Goal: Find specific page/section: Find specific page/section

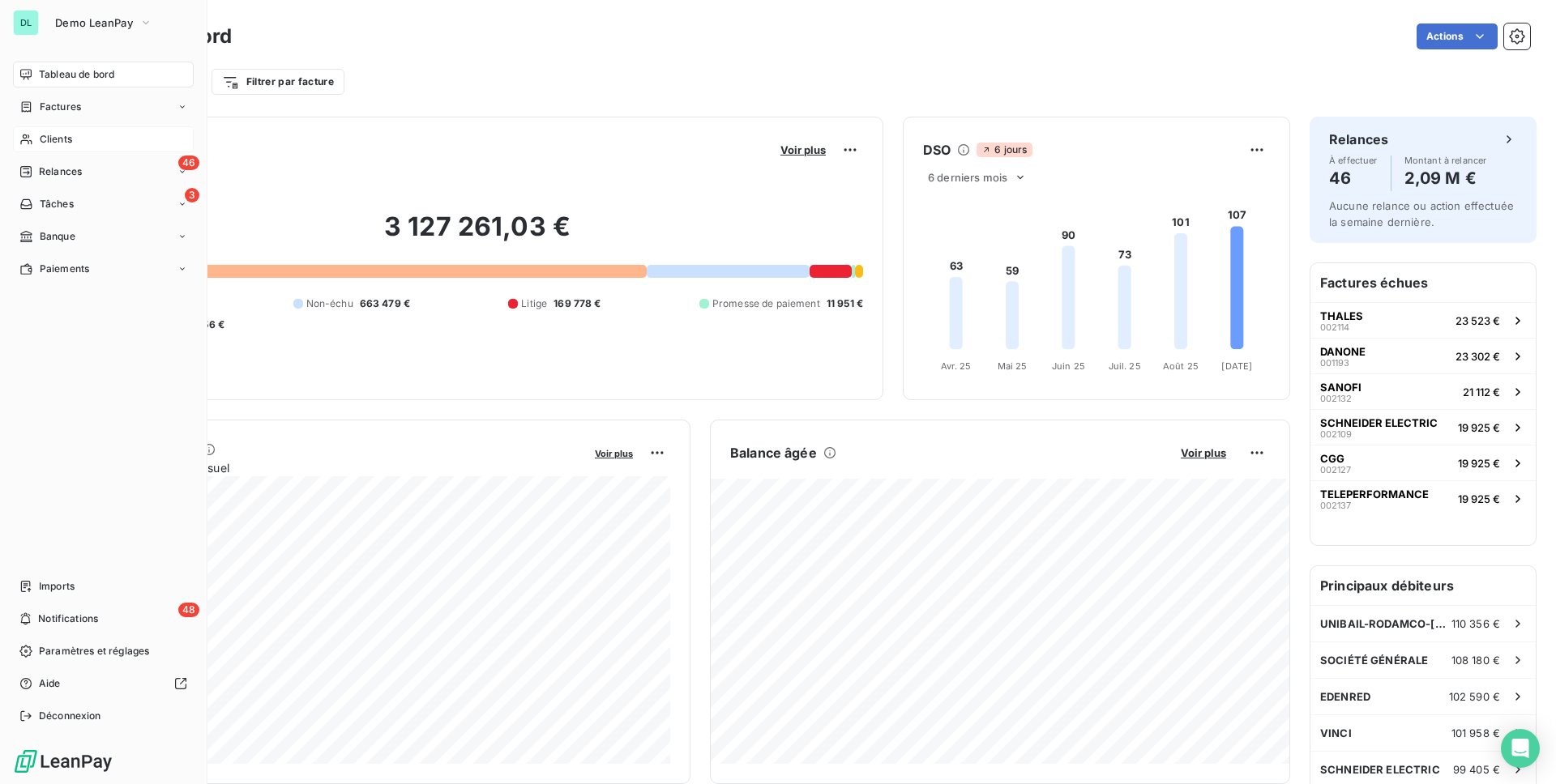
click at [73, 133] on div "Clients" at bounding box center [103, 139] width 181 height 26
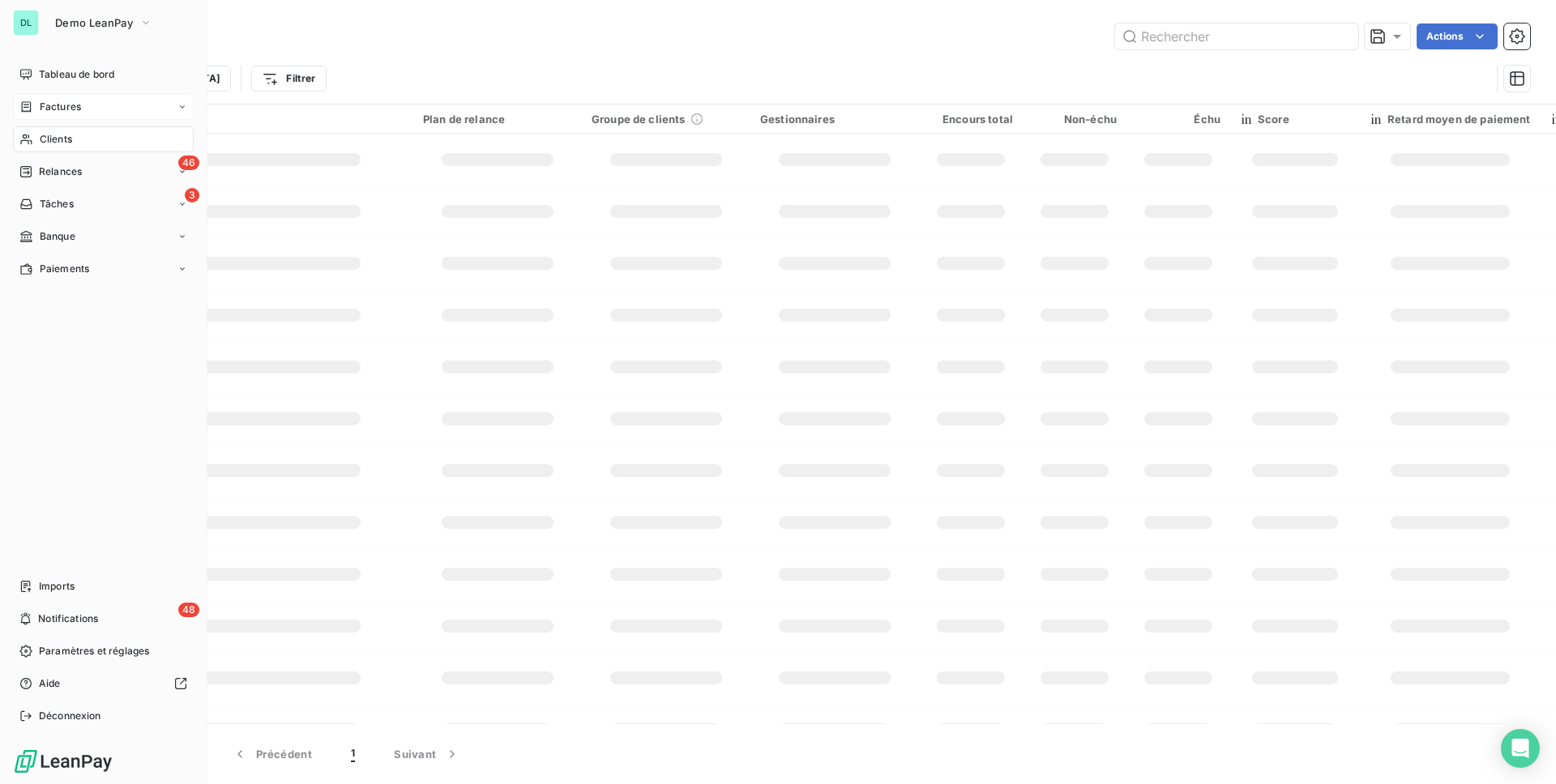
click at [64, 98] on div "Factures" at bounding box center [103, 107] width 181 height 26
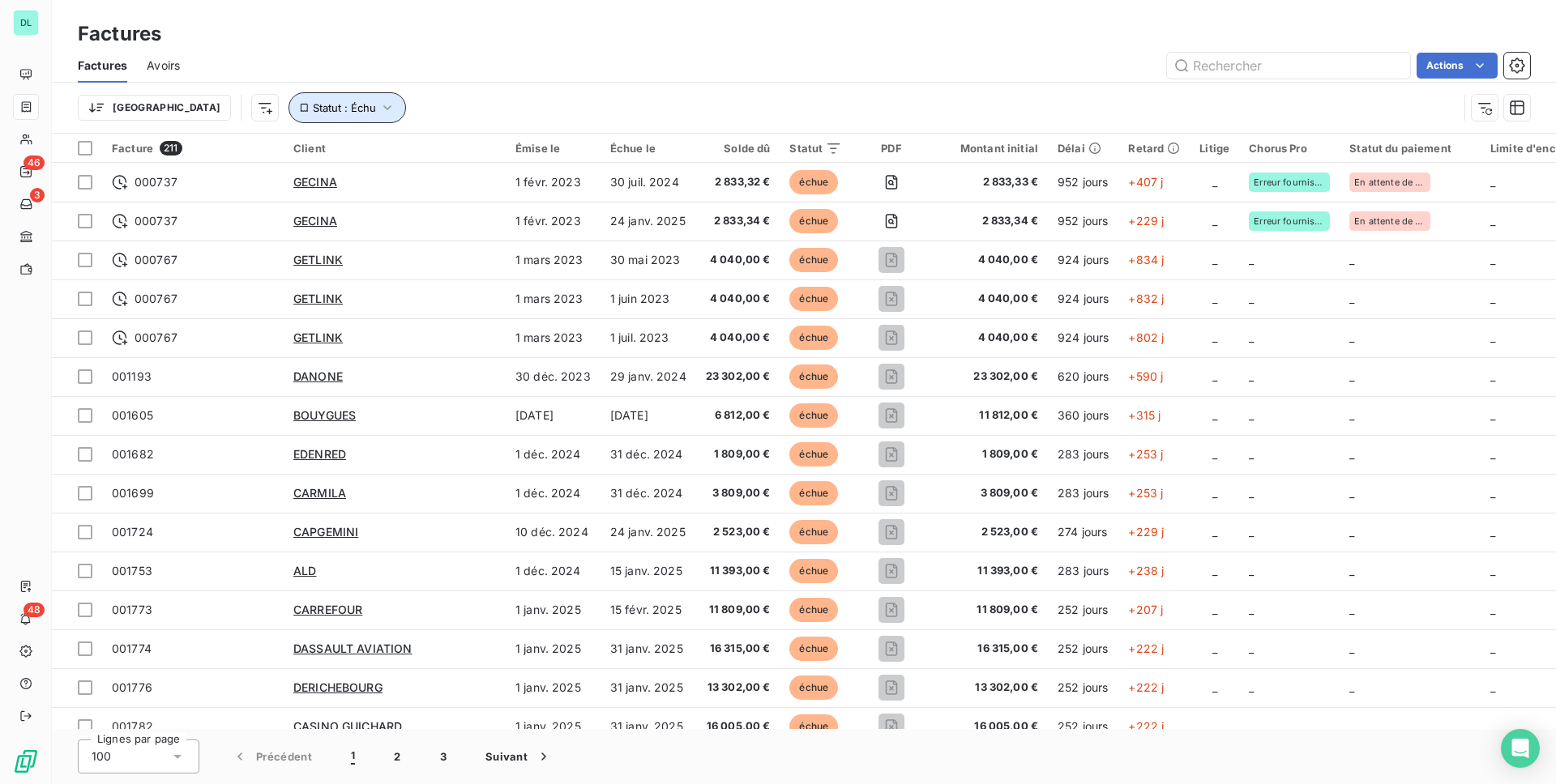
click at [379, 113] on icon "button" at bounding box center [387, 107] width 16 height 16
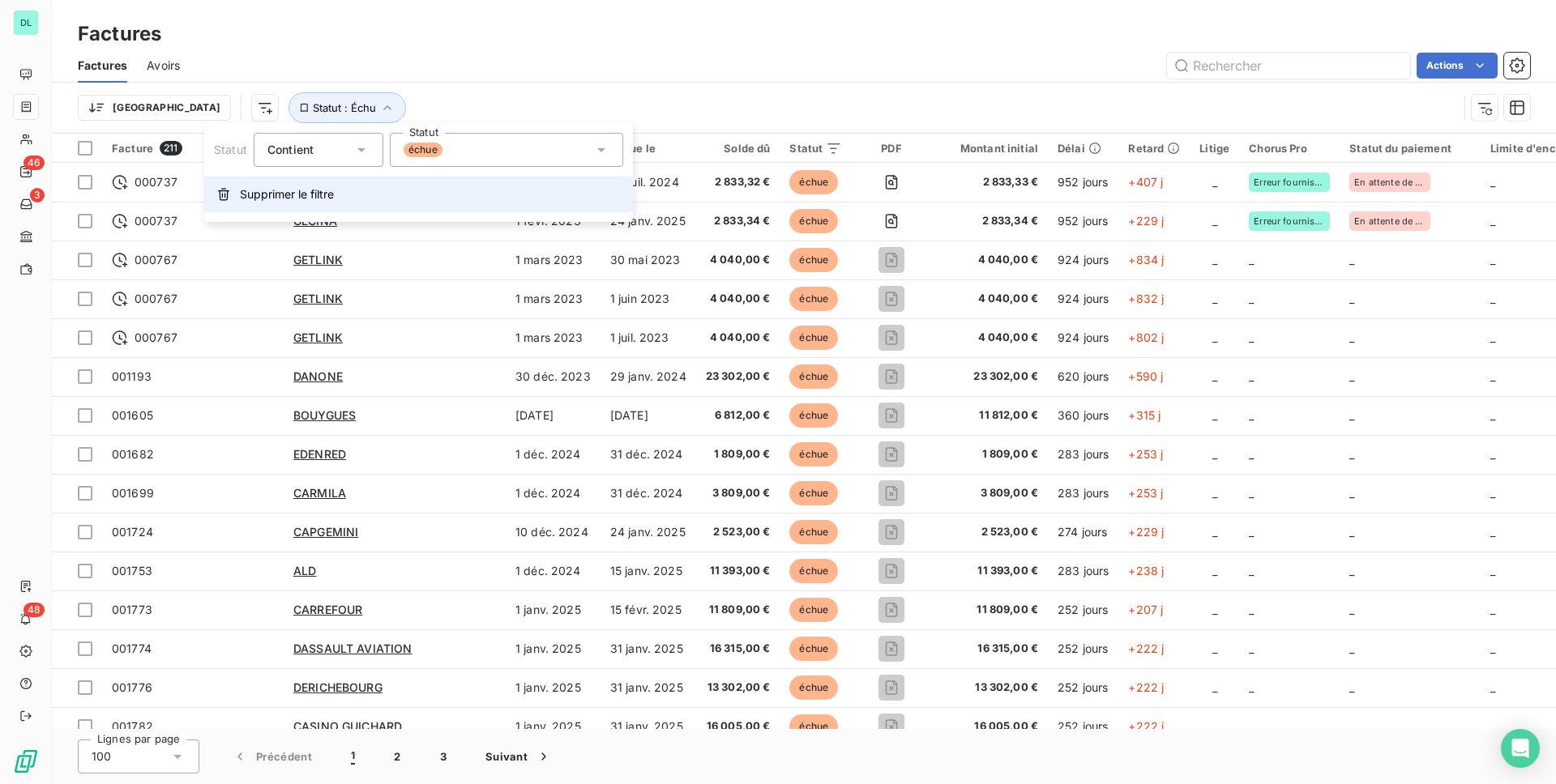
click at [298, 180] on button "Supprimer le filtre" at bounding box center [418, 195] width 429 height 36
